Goal: Obtain resource: Download file/media

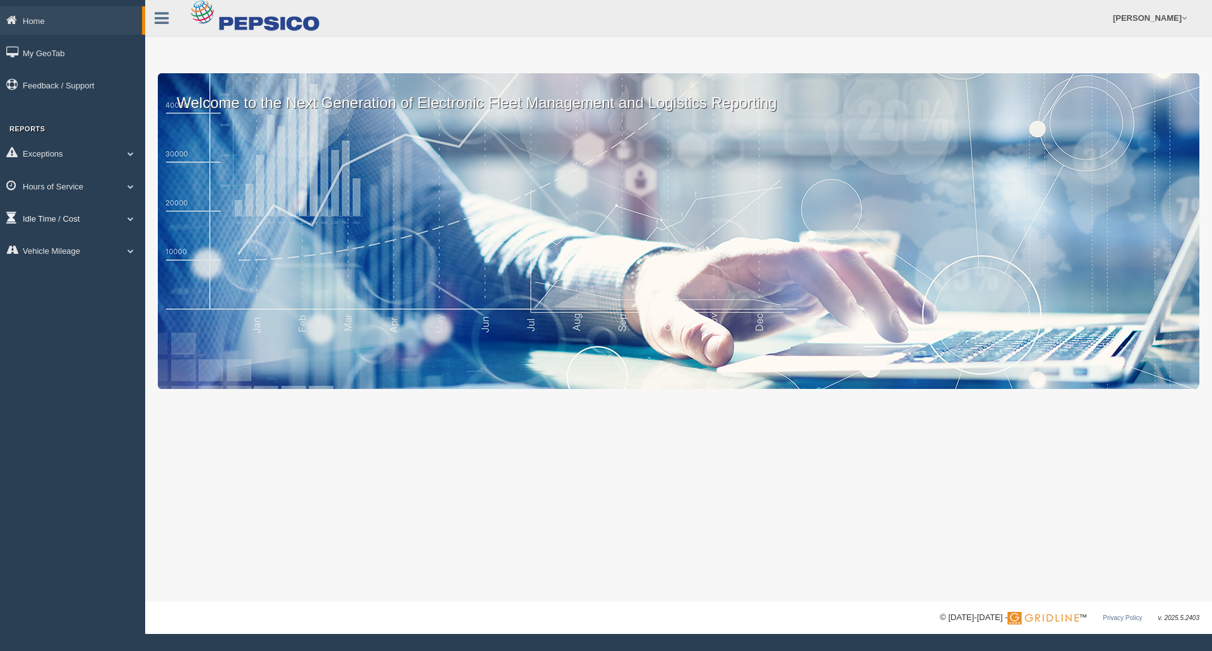
click at [136, 220] on span at bounding box center [131, 218] width 16 height 6
click at [75, 253] on link "Idle Cost" at bounding box center [82, 247] width 119 height 23
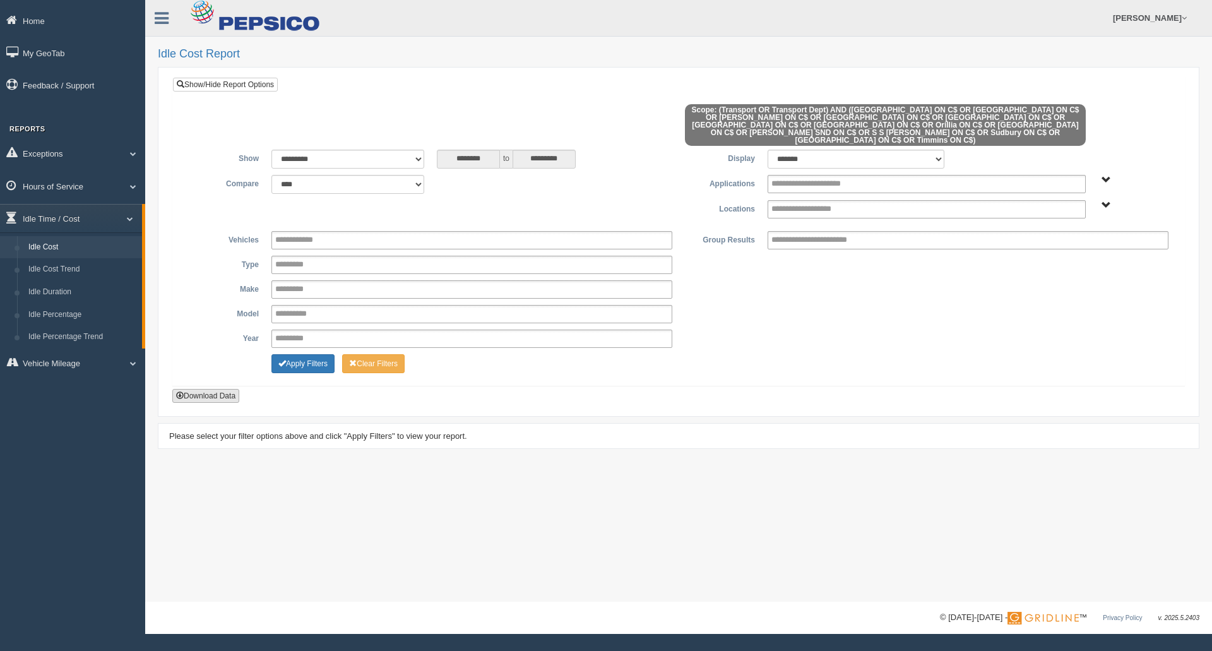
click at [197, 389] on button "Download Data" at bounding box center [205, 396] width 67 height 14
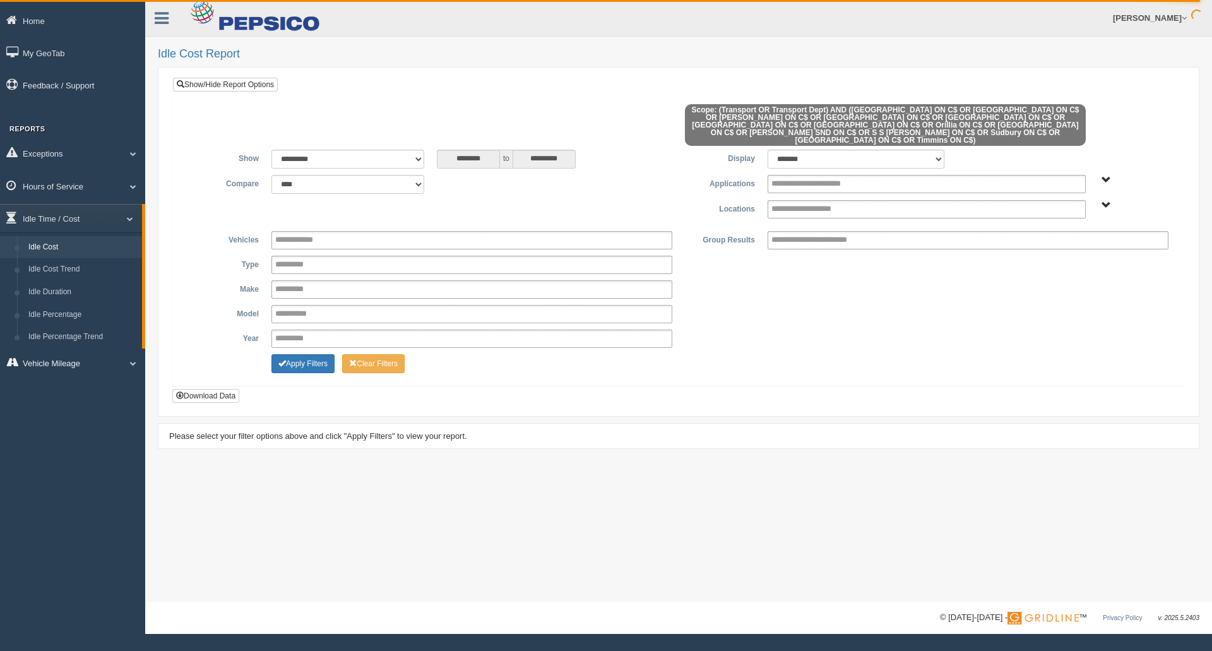
click at [132, 363] on span at bounding box center [128, 363] width 16 height 6
click at [88, 280] on link "Vehicle Mileage" at bounding box center [82, 279] width 119 height 23
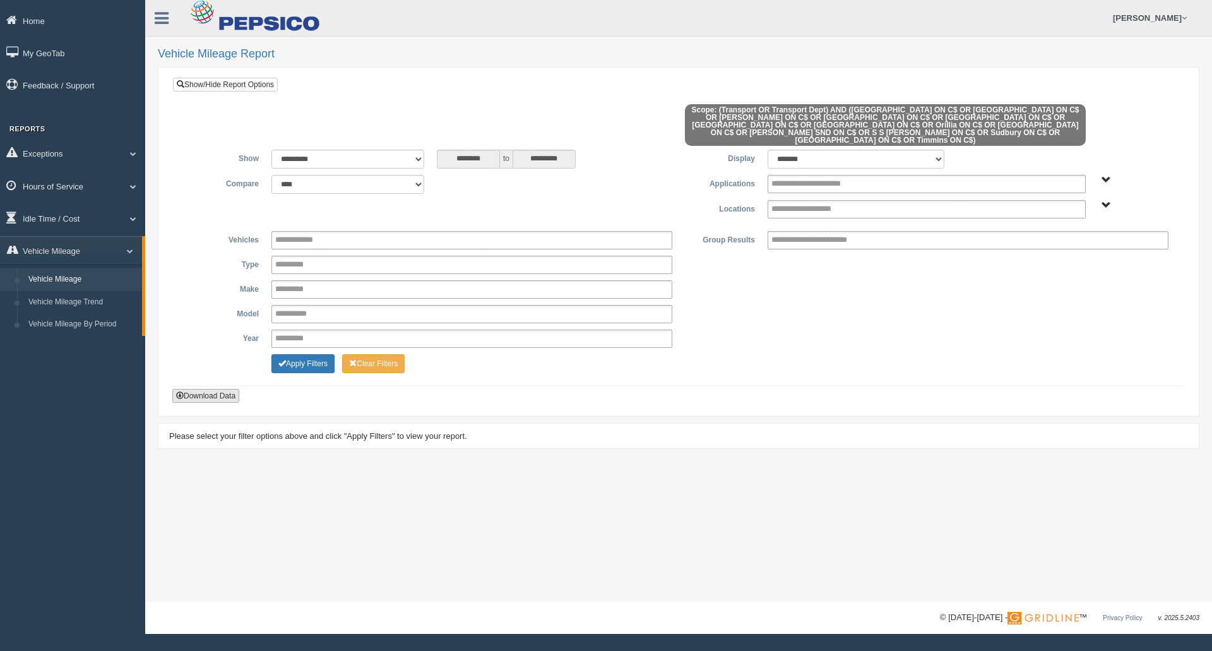
click at [216, 389] on button "Download Data" at bounding box center [205, 396] width 67 height 14
